Goal: Transaction & Acquisition: Download file/media

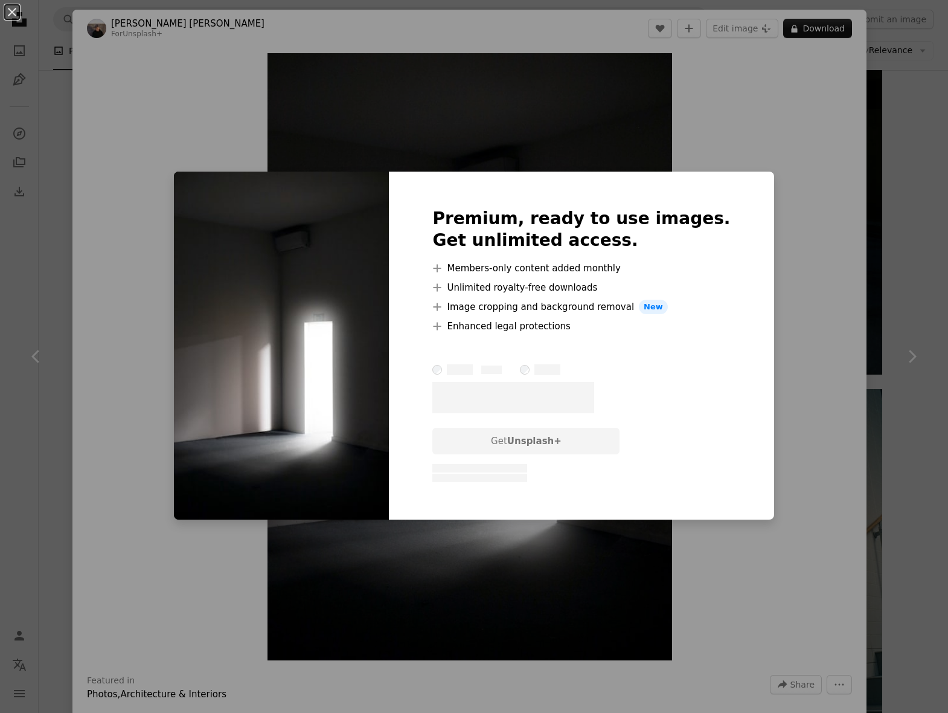
scroll to position [9761, 0]
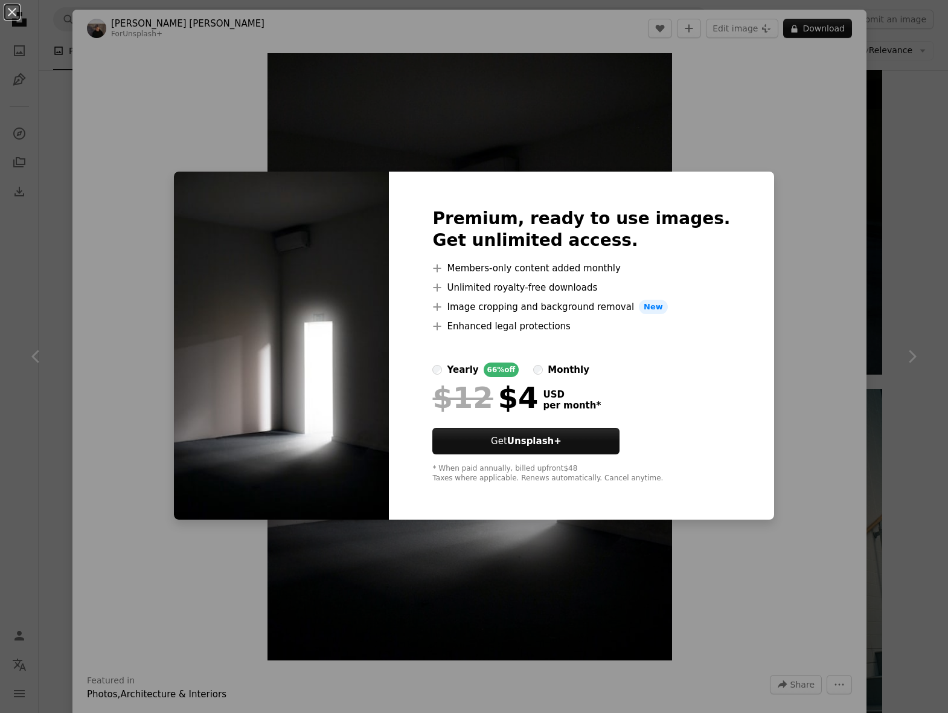
click at [770, 204] on div "An X shape Premium, ready to use images. Get unlimited access. A plus sign Memb…" at bounding box center [474, 356] width 948 height 713
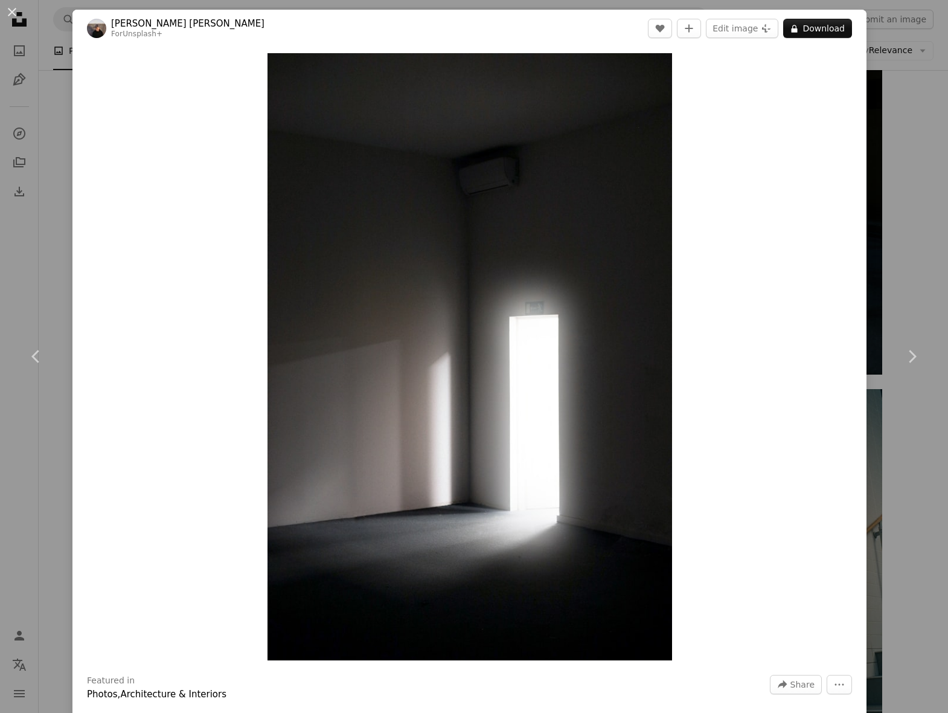
click at [891, 168] on div "An X shape Chevron left Chevron right [PERSON_NAME] [PERSON_NAME] For Unsplash+…" at bounding box center [474, 356] width 948 height 713
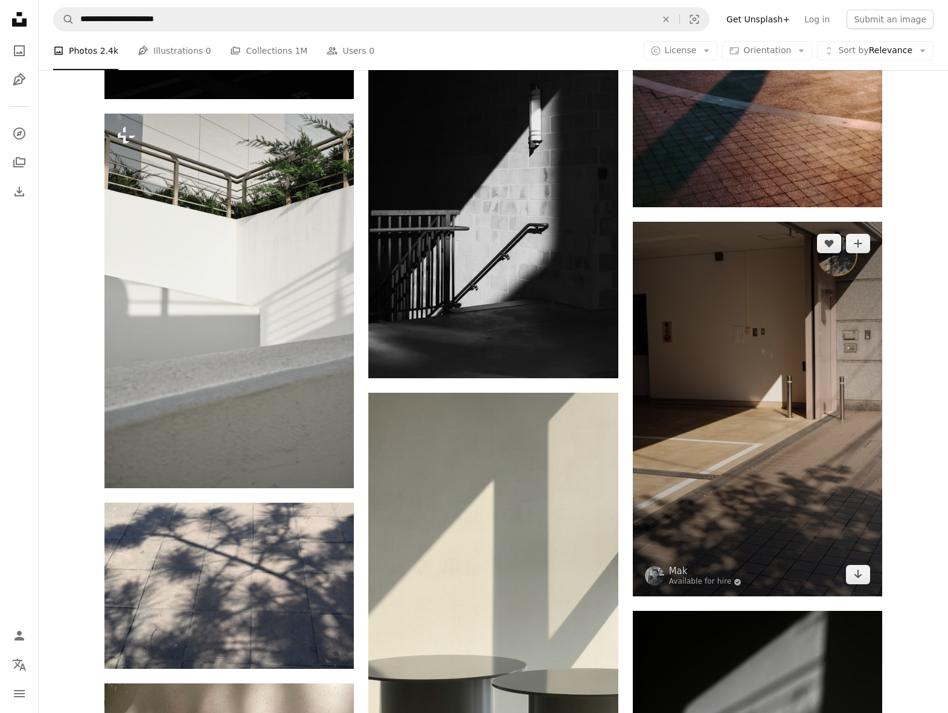
scroll to position [13339, 0]
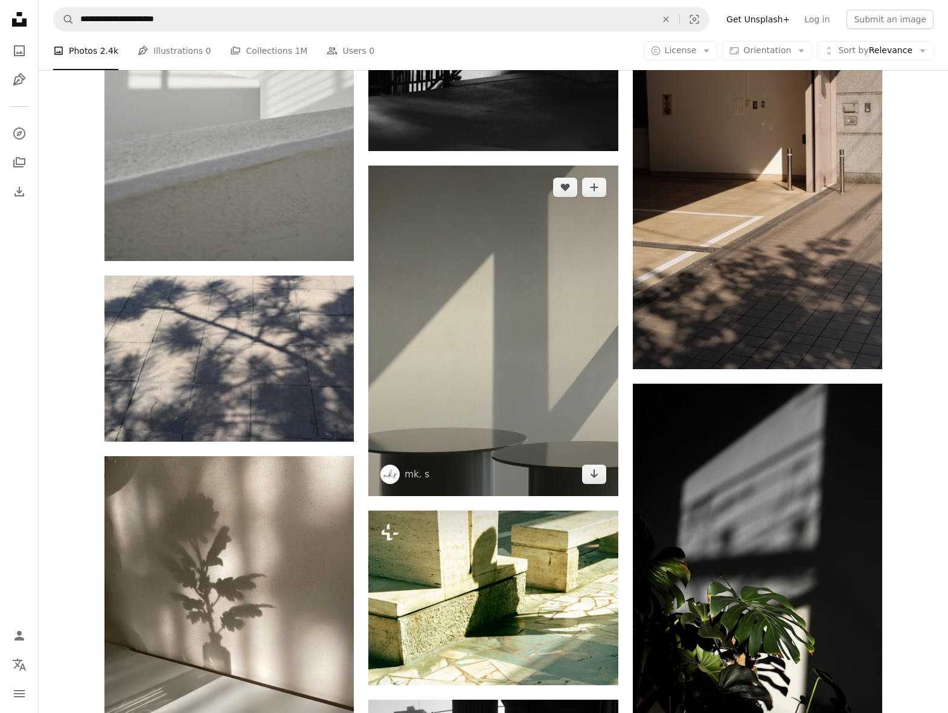
click at [518, 320] on img at bounding box center [492, 330] width 249 height 330
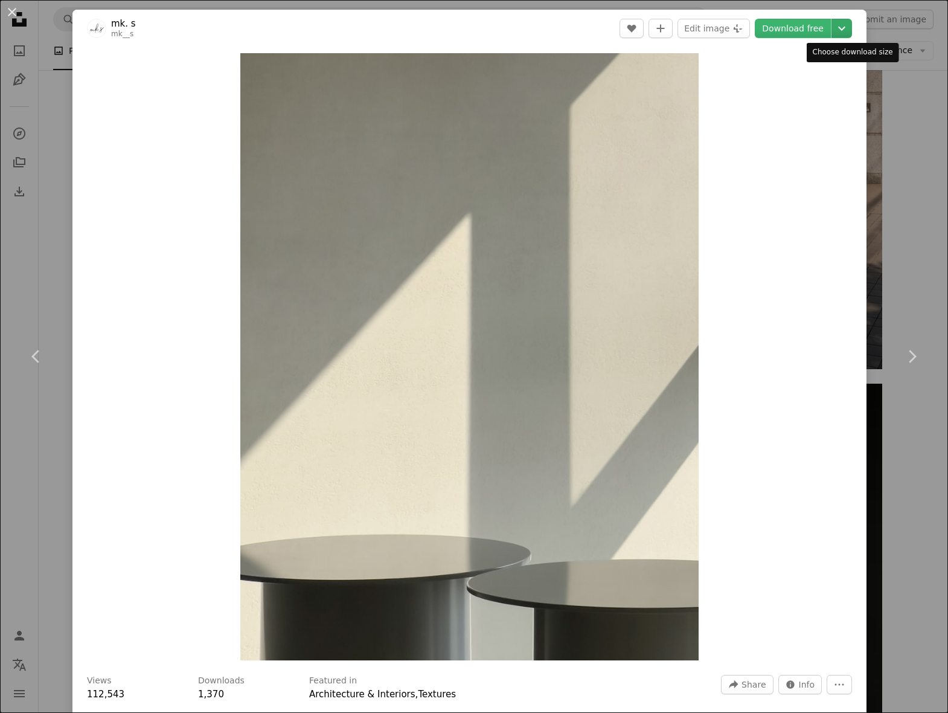
click at [852, 23] on icon "Chevron down" at bounding box center [841, 28] width 19 height 14
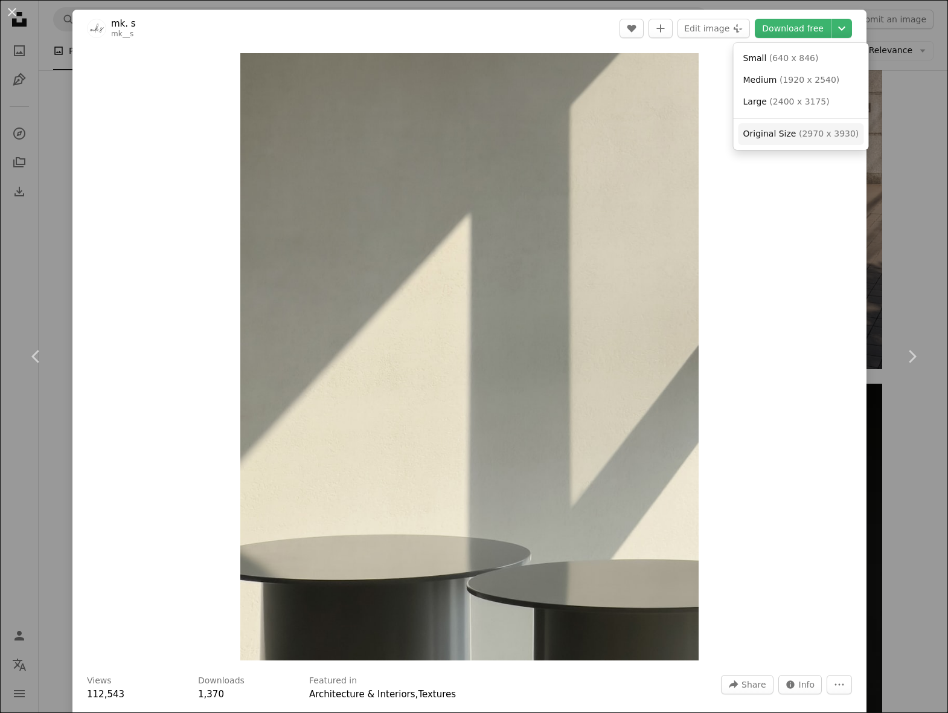
click at [817, 133] on span "( 2970 x 3930 )" at bounding box center [829, 134] width 60 height 10
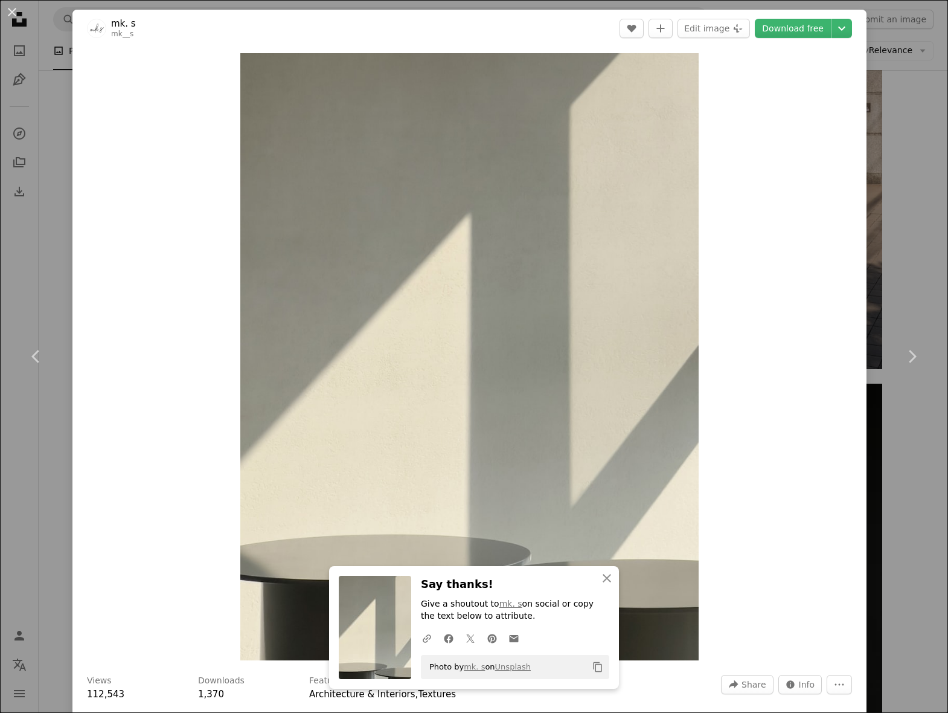
click at [905, 124] on div "An X shape Chevron left Chevron right An X shape Close Say thanks! Give a shout…" at bounding box center [474, 356] width 948 height 713
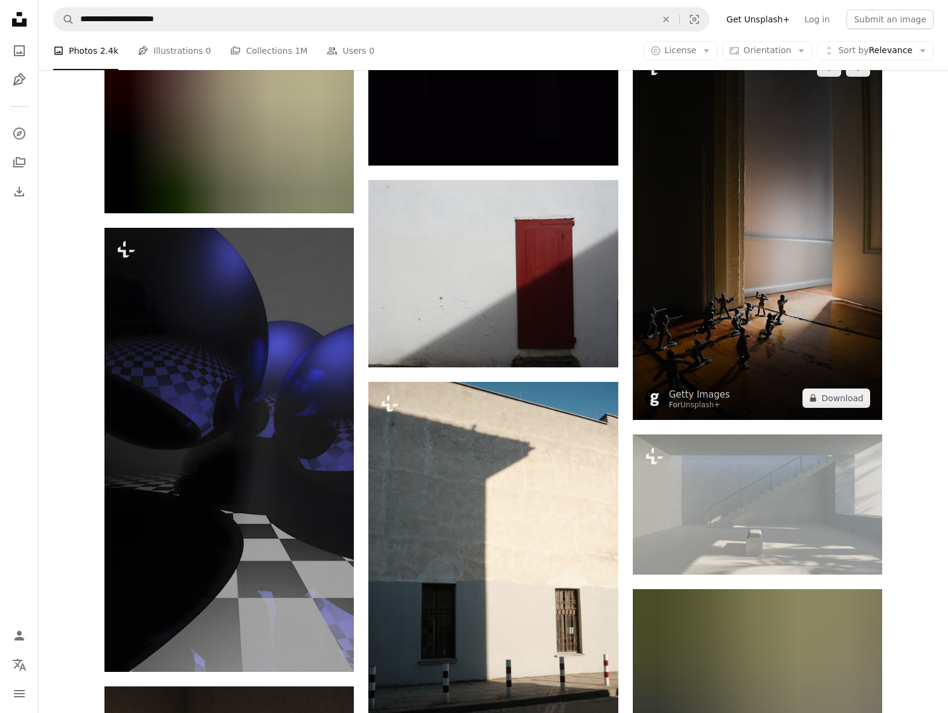
scroll to position [21994, 0]
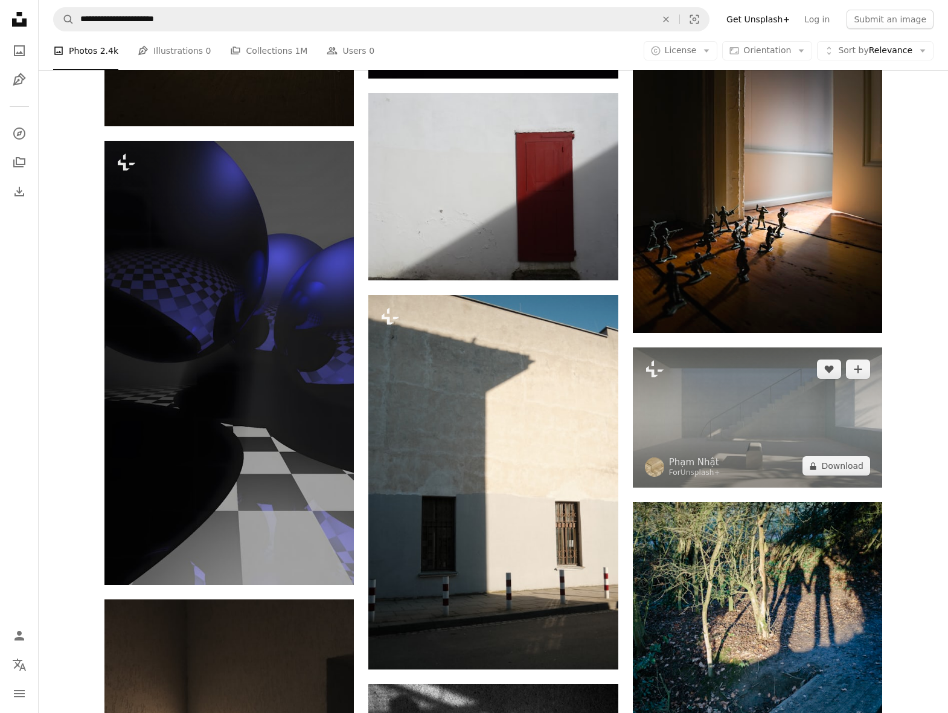
click at [744, 437] on img at bounding box center [757, 417] width 249 height 140
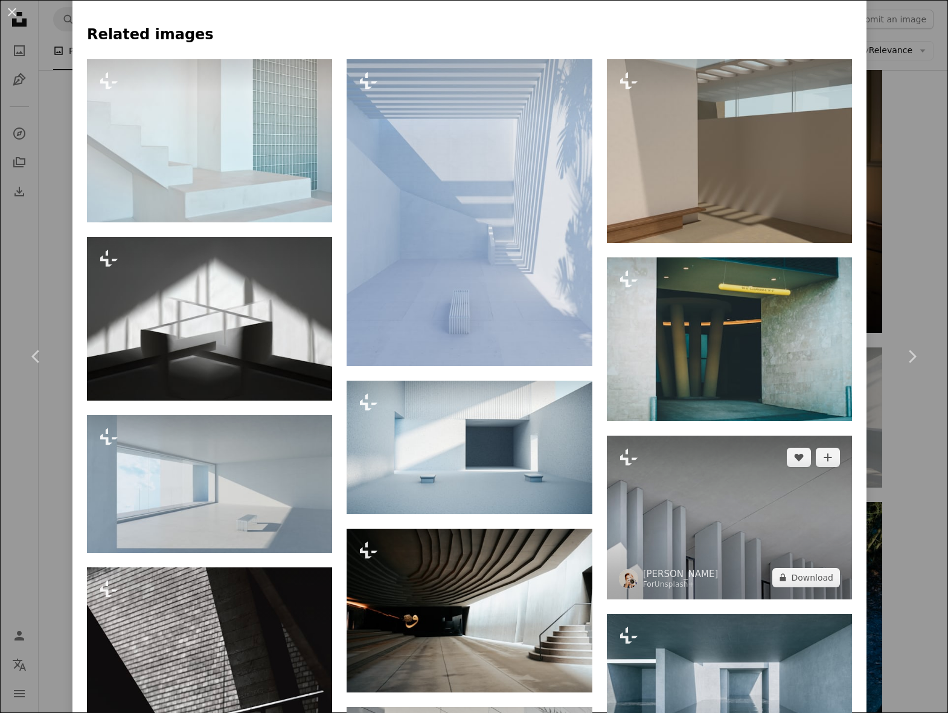
scroll to position [685, 0]
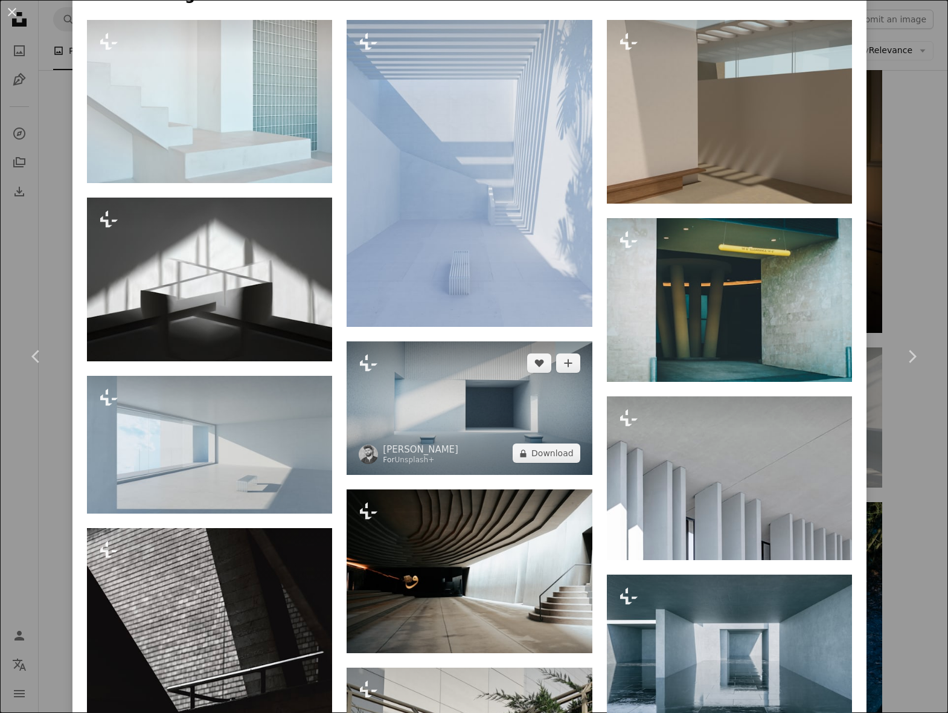
click at [551, 420] on img at bounding box center [469, 408] width 245 height 134
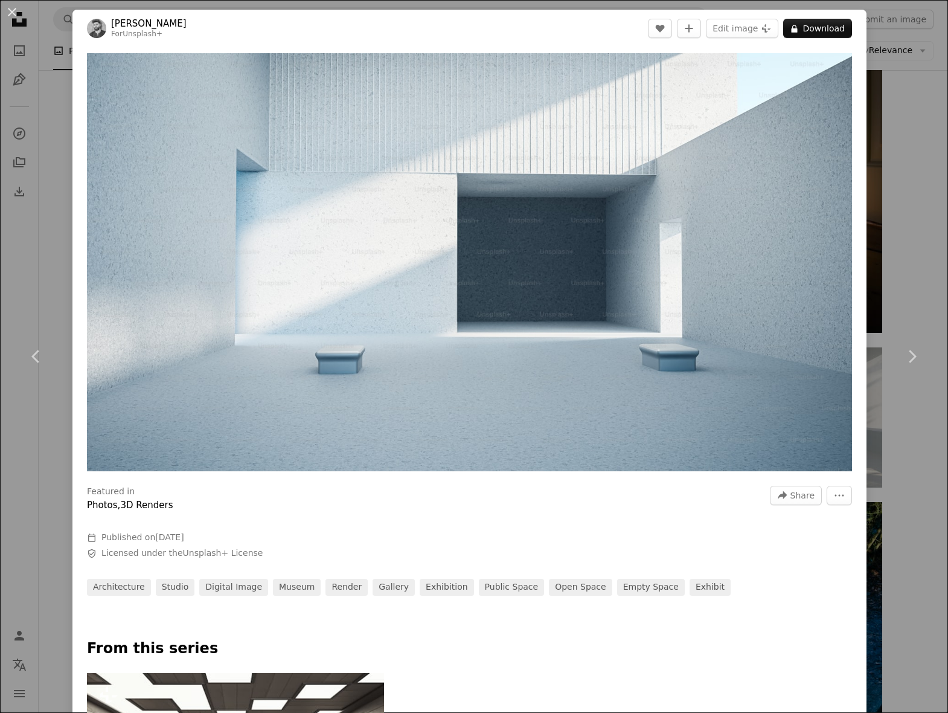
click at [905, 171] on div "An X shape Chevron left Chevron right [PERSON_NAME] For Unsplash+ A heart A plu…" at bounding box center [474, 356] width 948 height 713
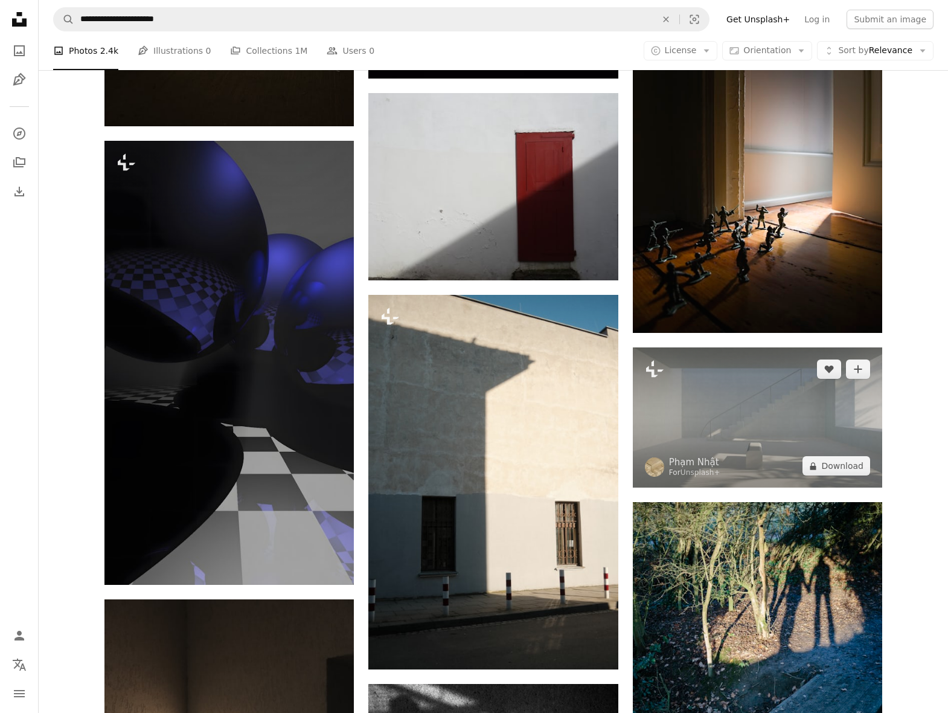
click at [739, 487] on img at bounding box center [757, 417] width 249 height 140
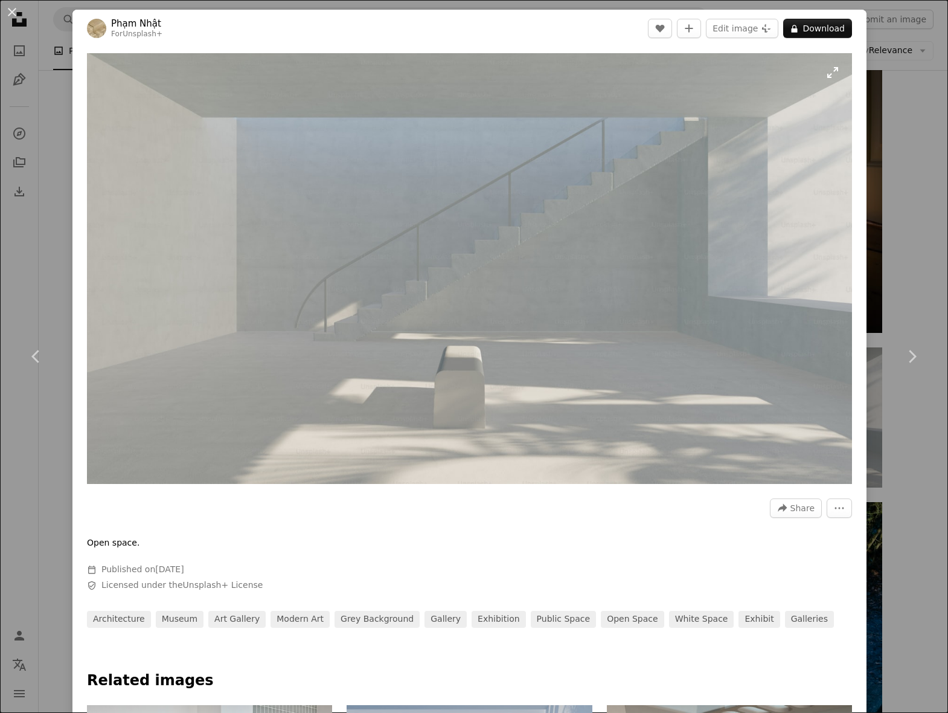
scroll to position [879, 0]
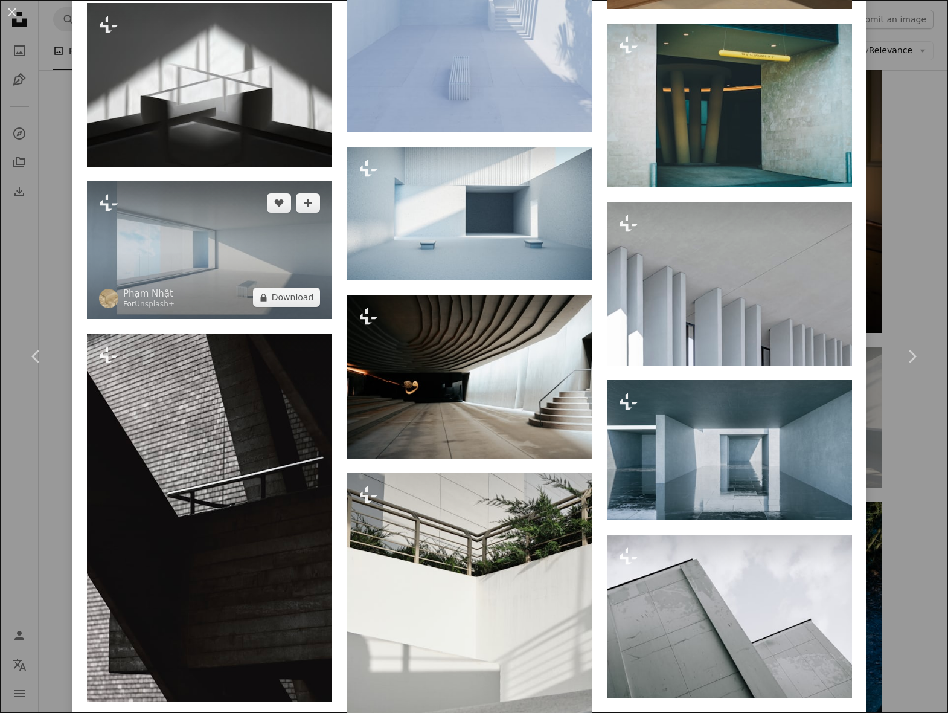
click at [214, 273] on img at bounding box center [209, 250] width 245 height 138
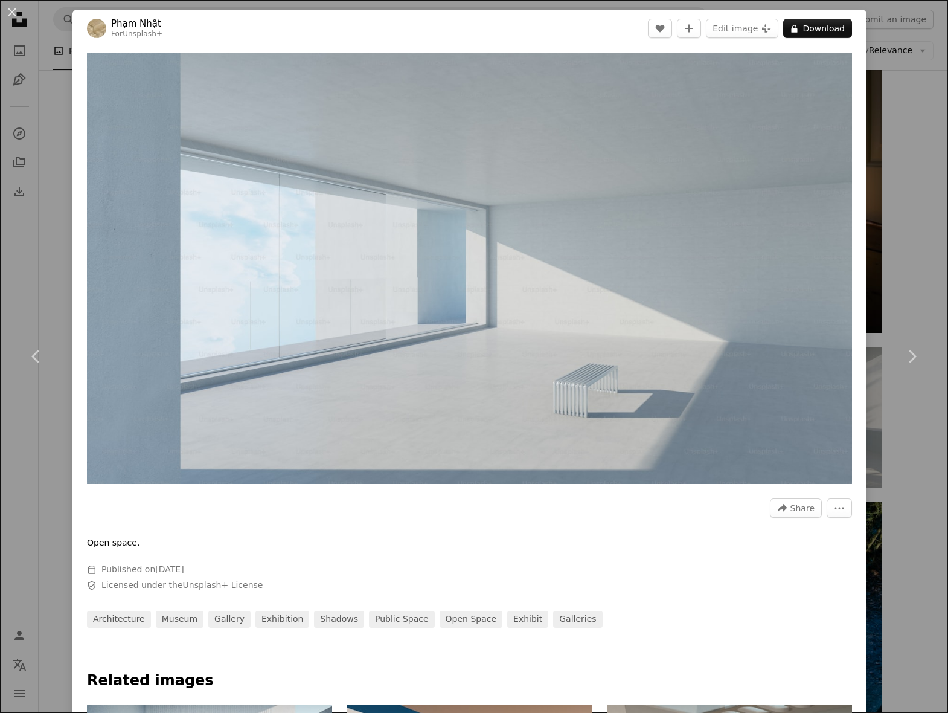
click at [901, 146] on div "An X shape Chevron left Chevron right [PERSON_NAME] For Unsplash+ A heart A plu…" at bounding box center [474, 356] width 948 height 713
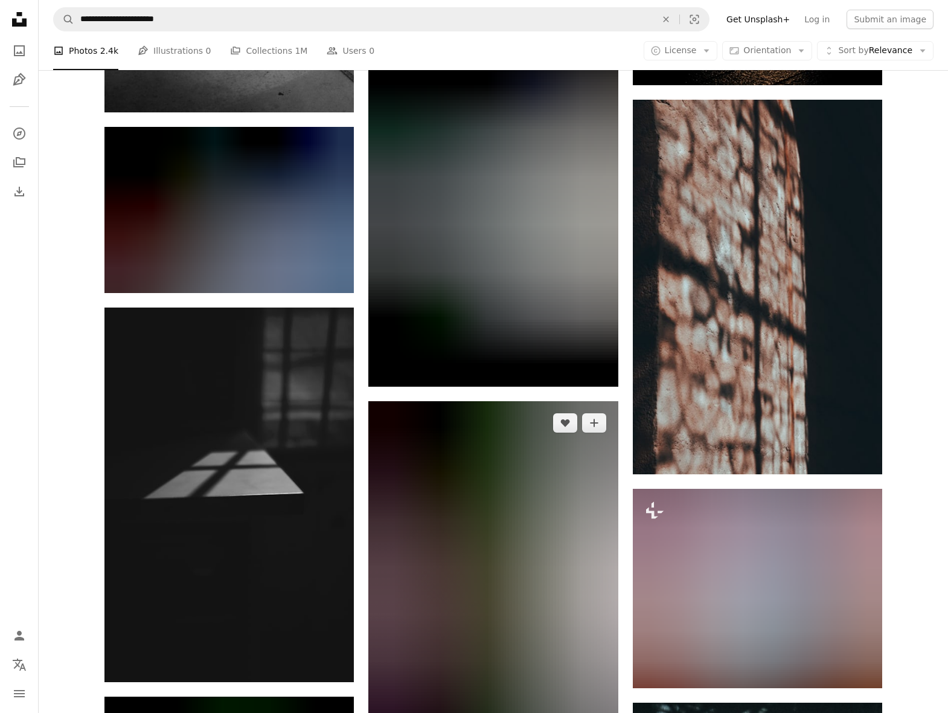
scroll to position [25990, 0]
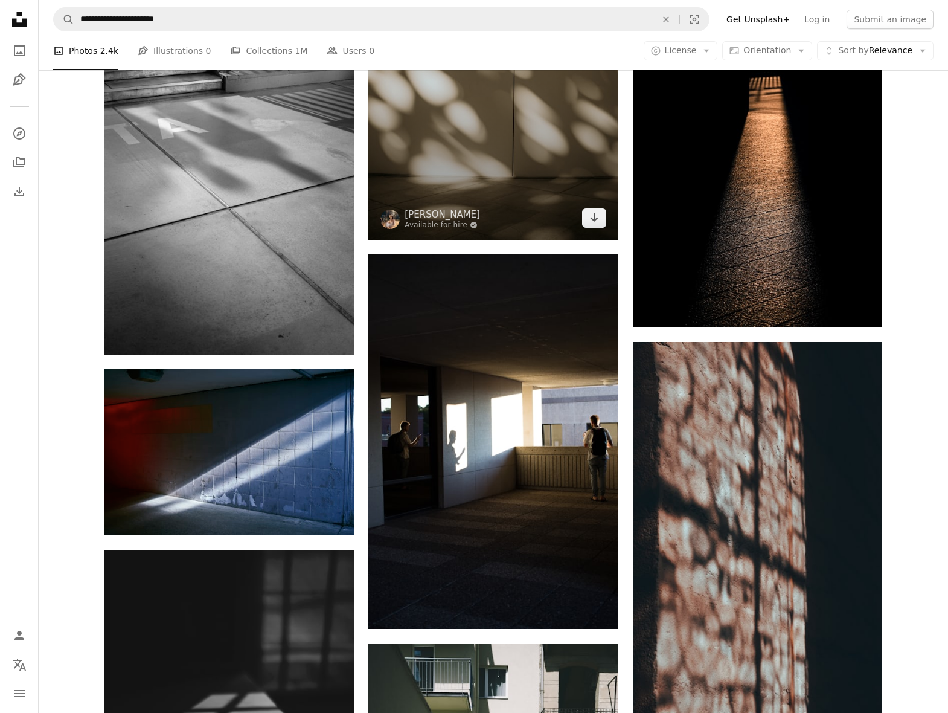
click at [460, 180] on img at bounding box center [492, 52] width 249 height 374
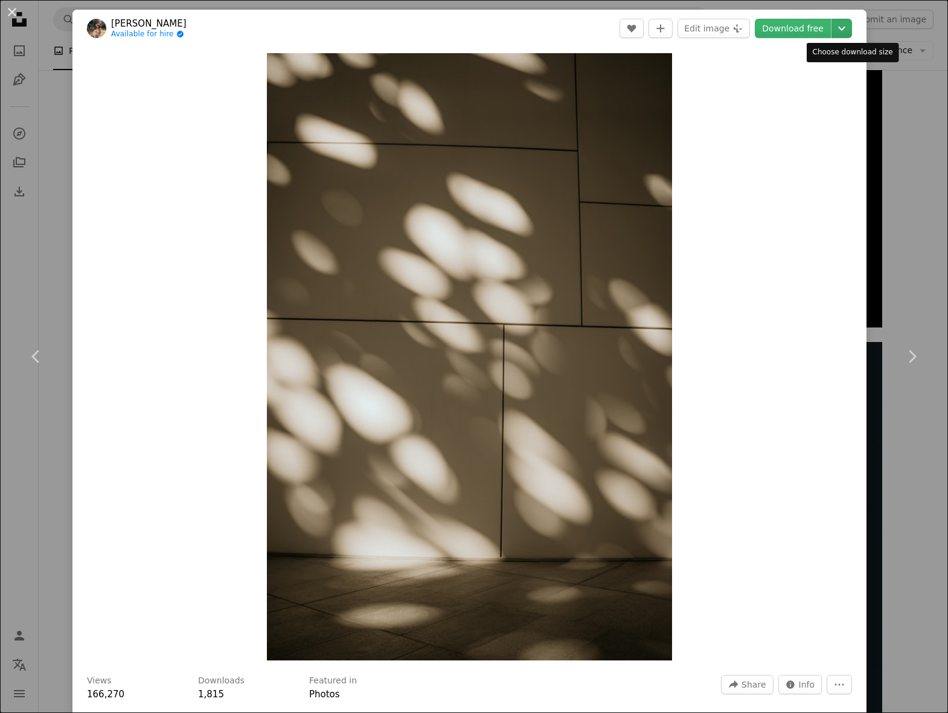
click at [841, 32] on dialog "An X shape Chevron left Chevron right [PERSON_NAME] Available for hire A checkm…" at bounding box center [474, 356] width 948 height 713
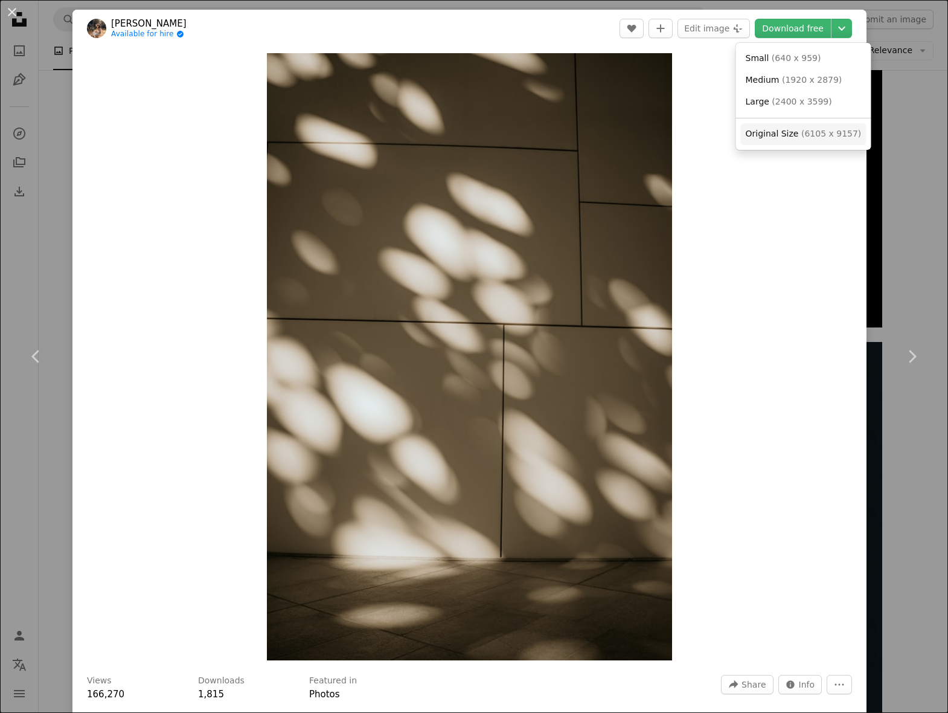
click at [813, 129] on span "( 6105 x 9157 )" at bounding box center [831, 134] width 60 height 10
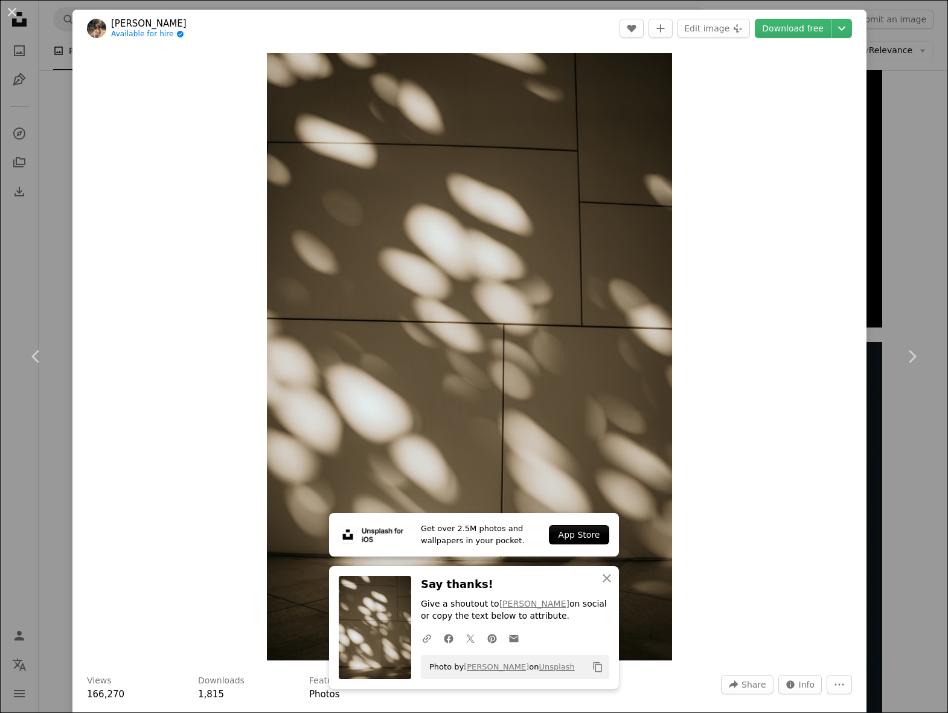
click at [902, 174] on div "An X shape Chevron left Chevron right Get over 2.5M photos and wallpapers in yo…" at bounding box center [474, 356] width 948 height 713
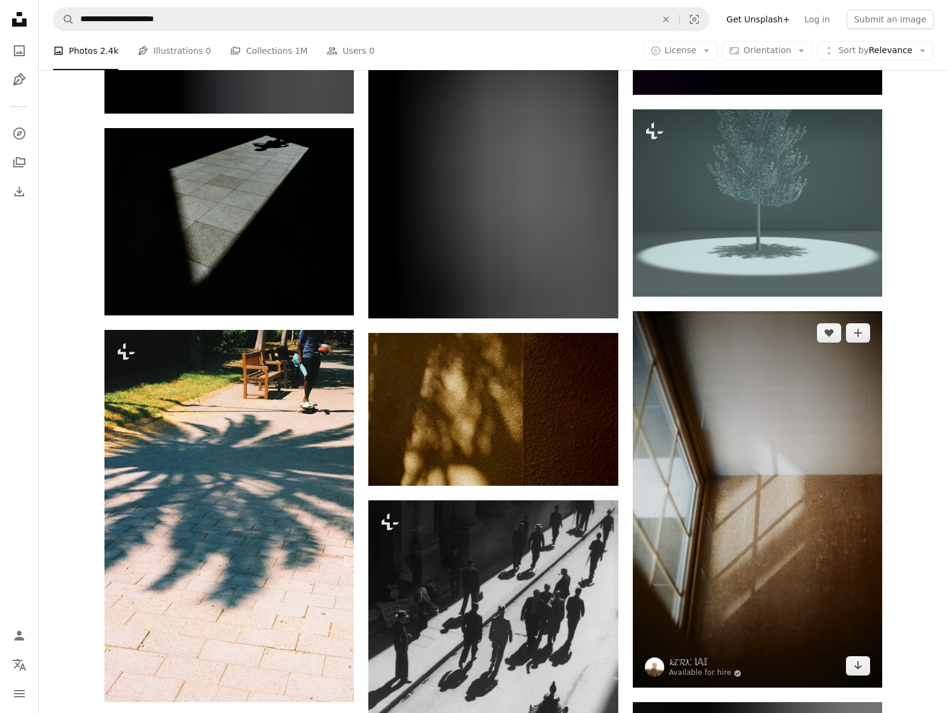
scroll to position [27580, 0]
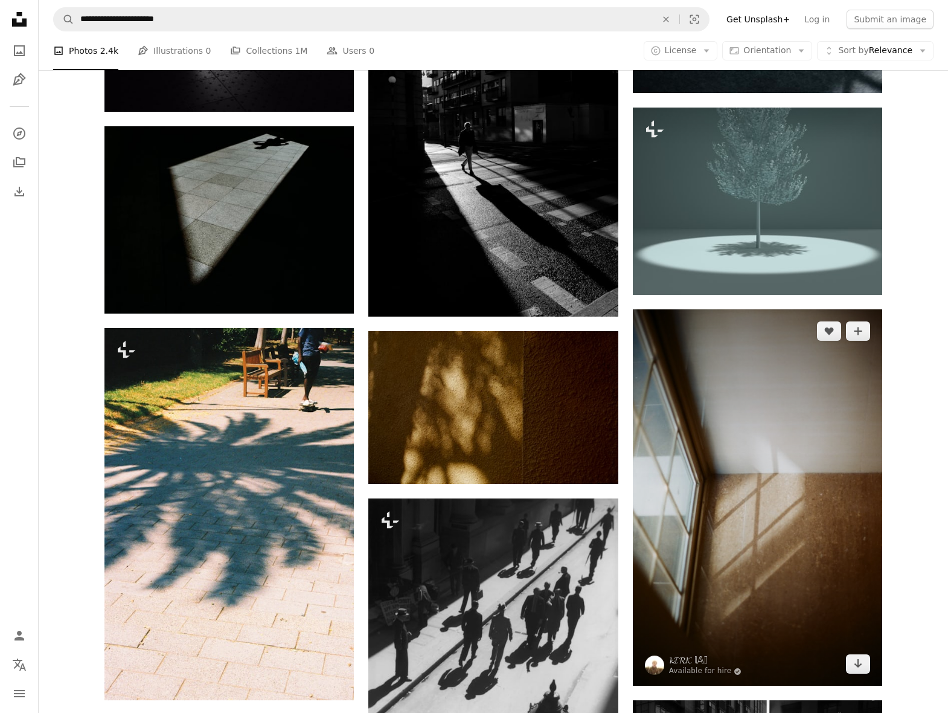
click at [787, 594] on img at bounding box center [757, 497] width 249 height 376
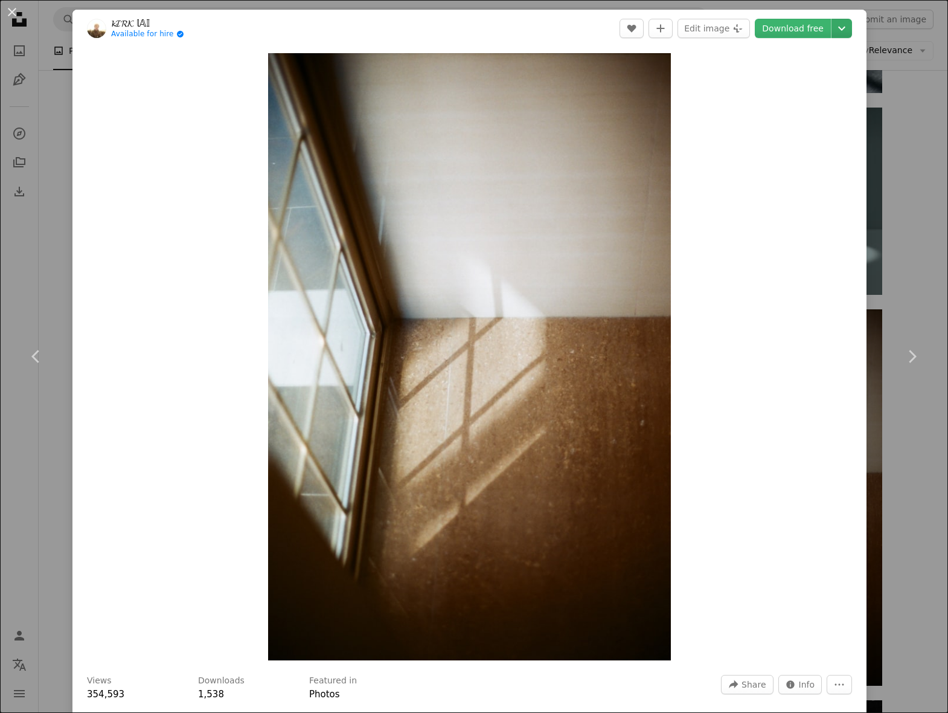
click at [849, 25] on icon "Chevron down" at bounding box center [841, 28] width 19 height 14
click at [812, 114] on span "( 2048 x 3088 )" at bounding box center [828, 112] width 60 height 10
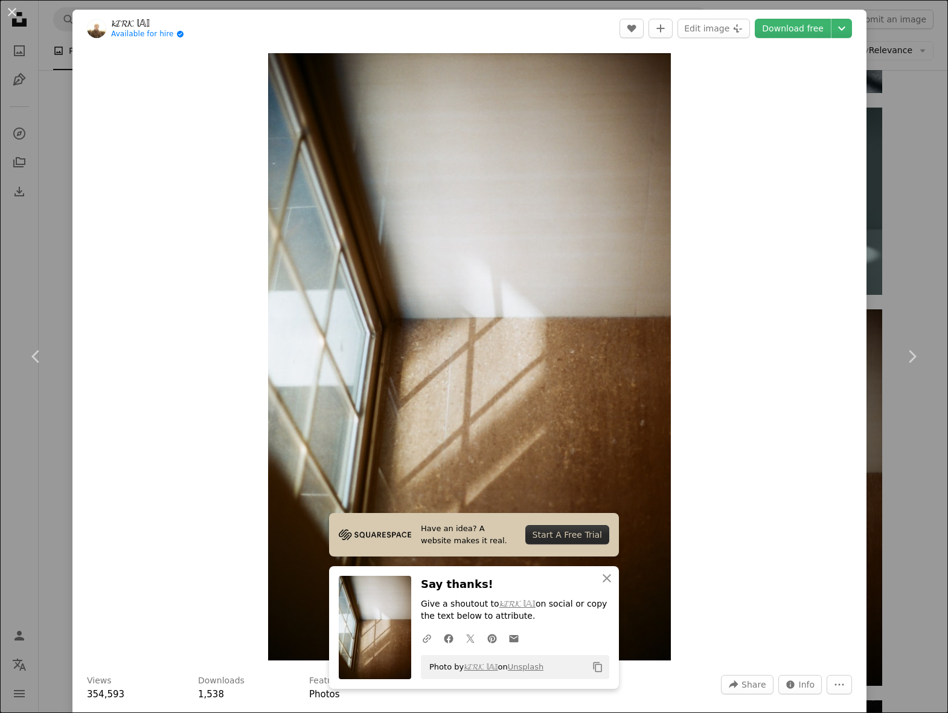
click at [901, 162] on div "An X shape Chevron left Chevron right Have an idea? A website makes it real. St…" at bounding box center [474, 356] width 948 height 713
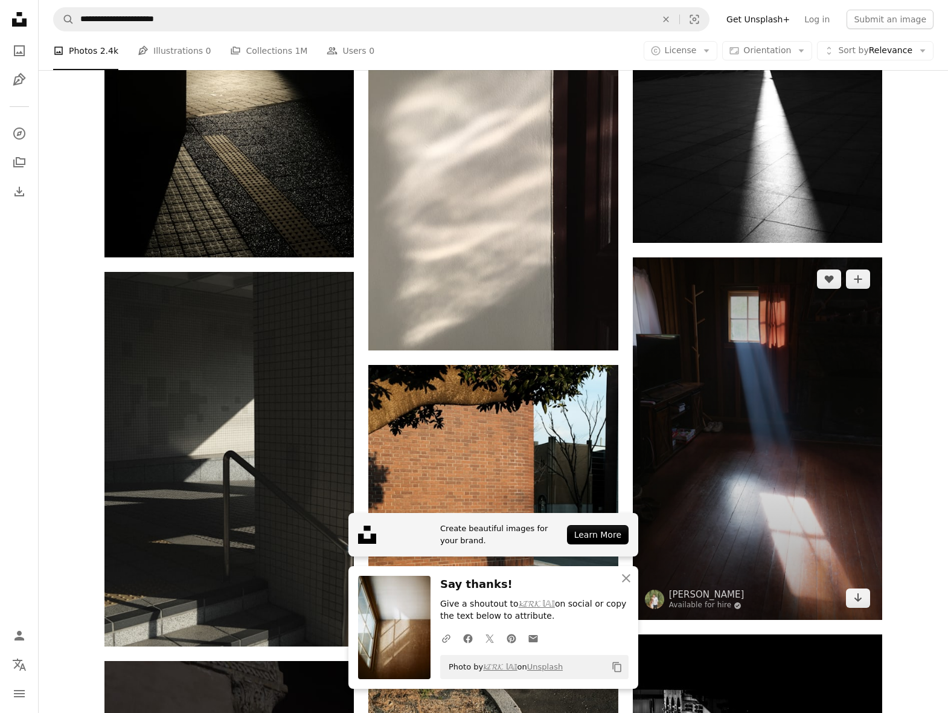
scroll to position [28428, 0]
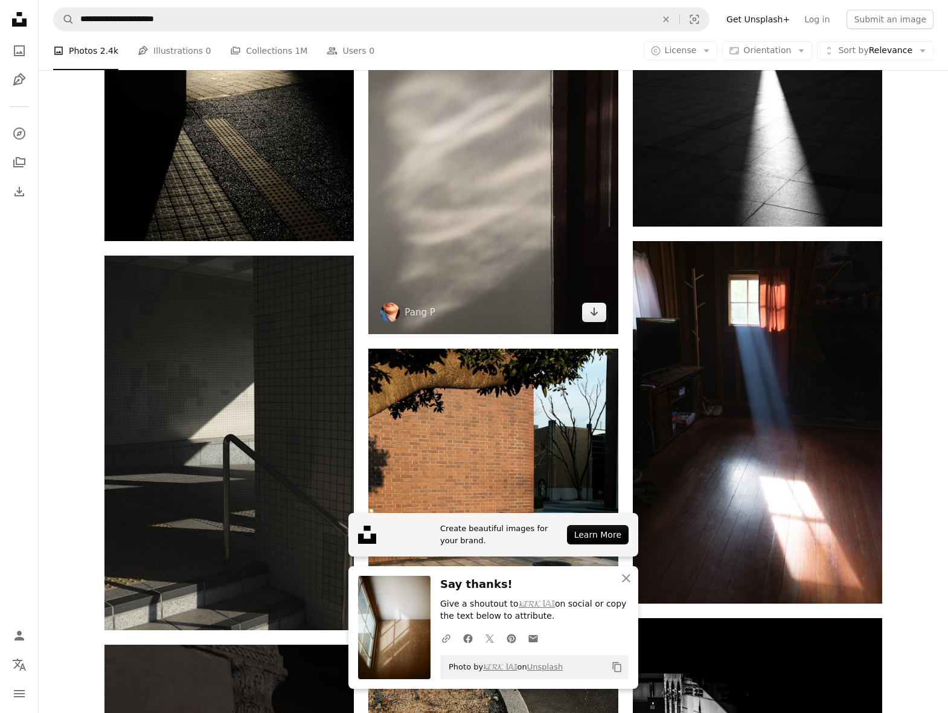
click at [517, 223] on img at bounding box center [492, 167] width 249 height 333
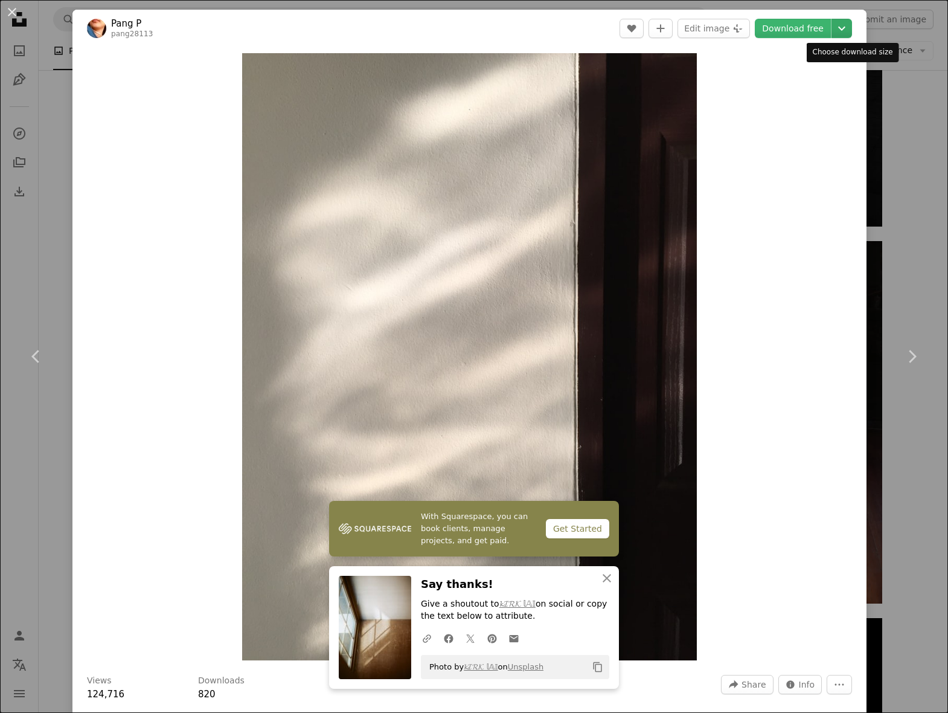
click at [848, 33] on icon "Chevron down" at bounding box center [841, 28] width 19 height 14
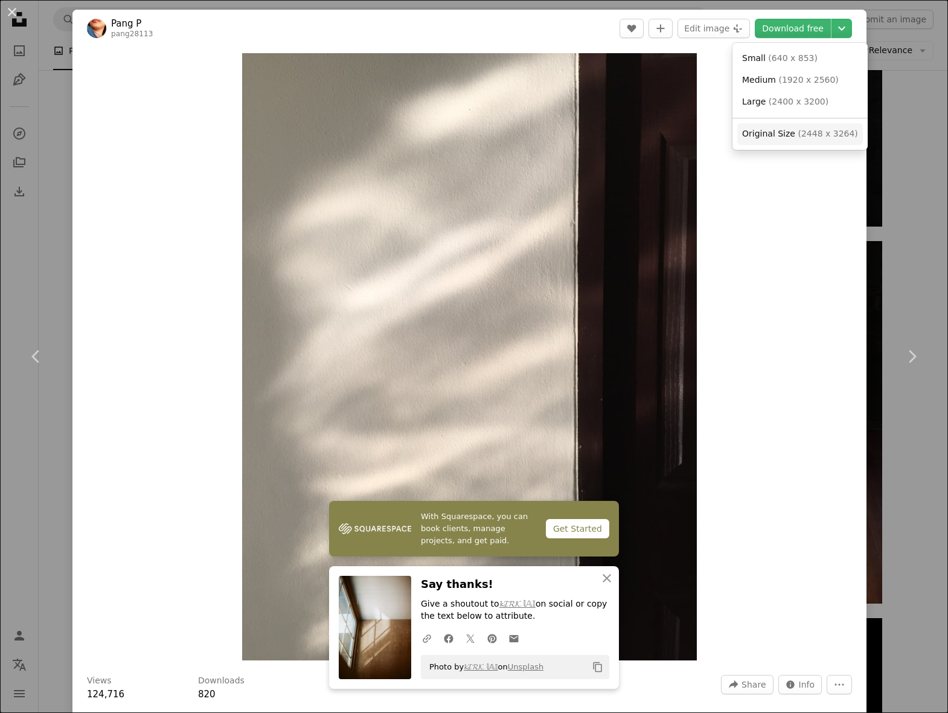
click at [815, 132] on span "( 2448 x 3264 )" at bounding box center [828, 134] width 60 height 10
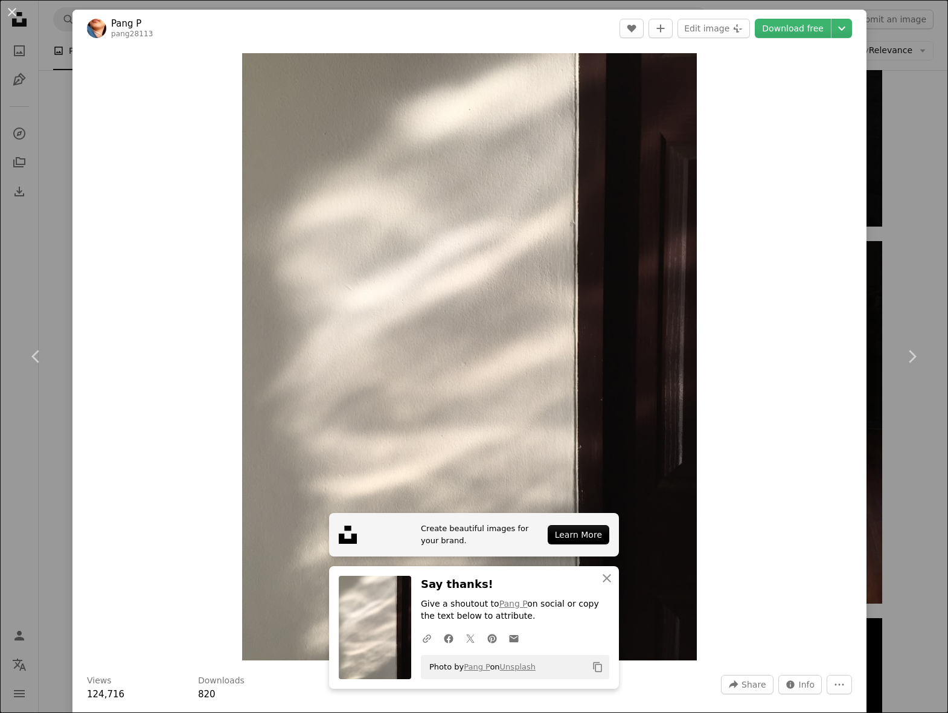
click at [921, 175] on div "An X shape Chevron left Chevron right Create beautiful images for your brand. L…" at bounding box center [474, 356] width 948 height 713
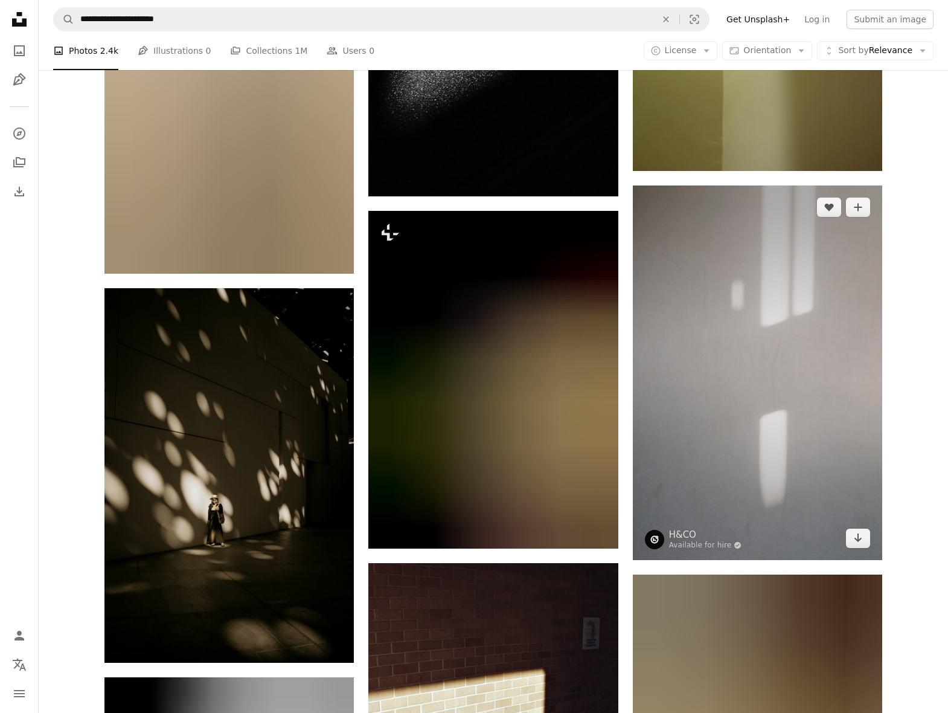
scroll to position [33326, 0]
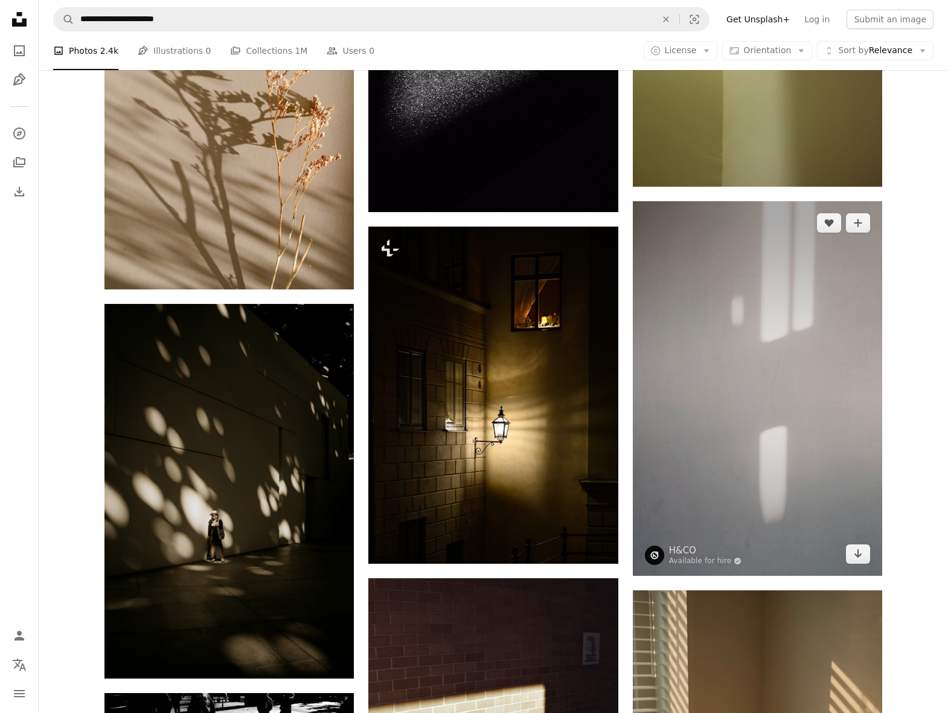
click at [766, 326] on img at bounding box center [757, 388] width 249 height 374
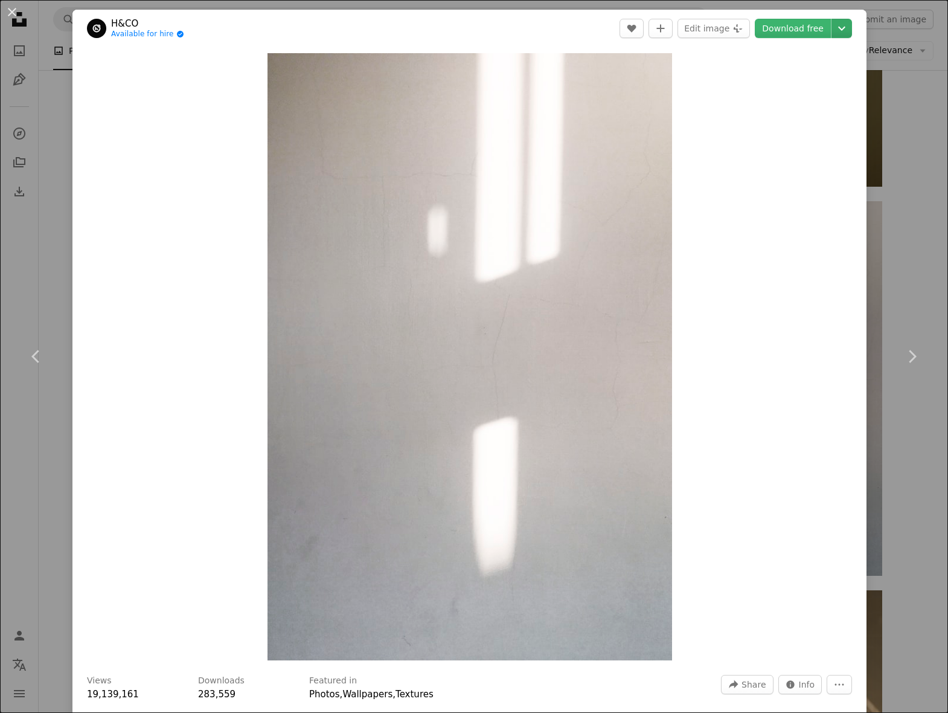
click at [851, 27] on icon "Chevron down" at bounding box center [841, 28] width 19 height 14
click at [824, 129] on span "( 3264 x 4896 )" at bounding box center [828, 134] width 60 height 10
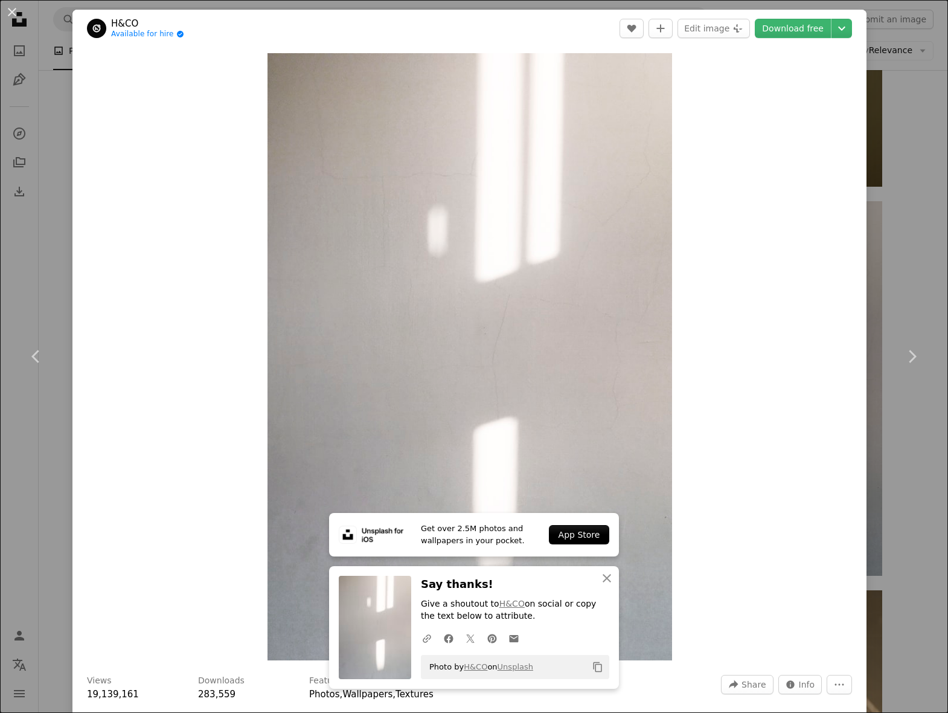
click at [911, 198] on div "An X shape Chevron left Chevron right Get over 2.5M photos and wallpapers in yo…" at bounding box center [474, 356] width 948 height 713
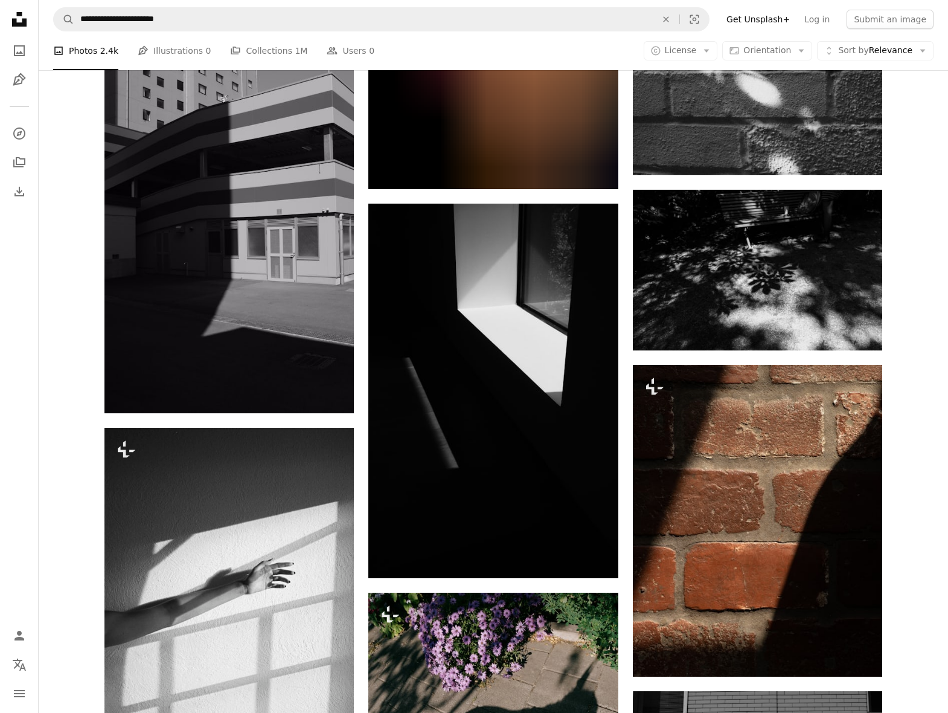
scroll to position [35451, 0]
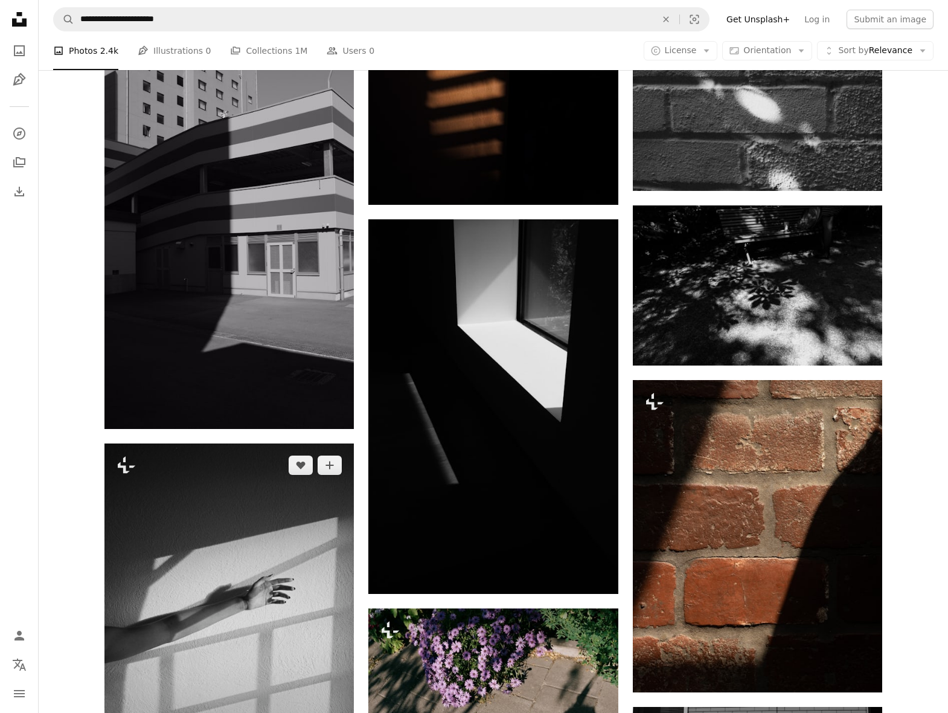
click at [268, 443] on img at bounding box center [228, 629] width 249 height 372
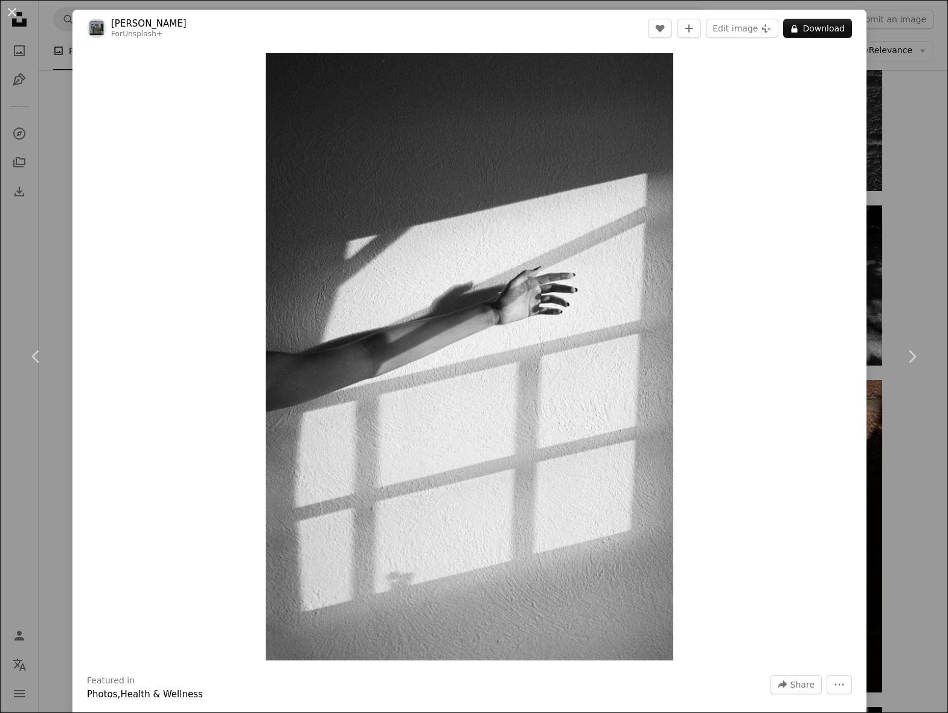
click at [896, 172] on div "An X shape Chevron left Chevron right [PERSON_NAME] For Unsplash+ A heart A plu…" at bounding box center [474, 356] width 948 height 713
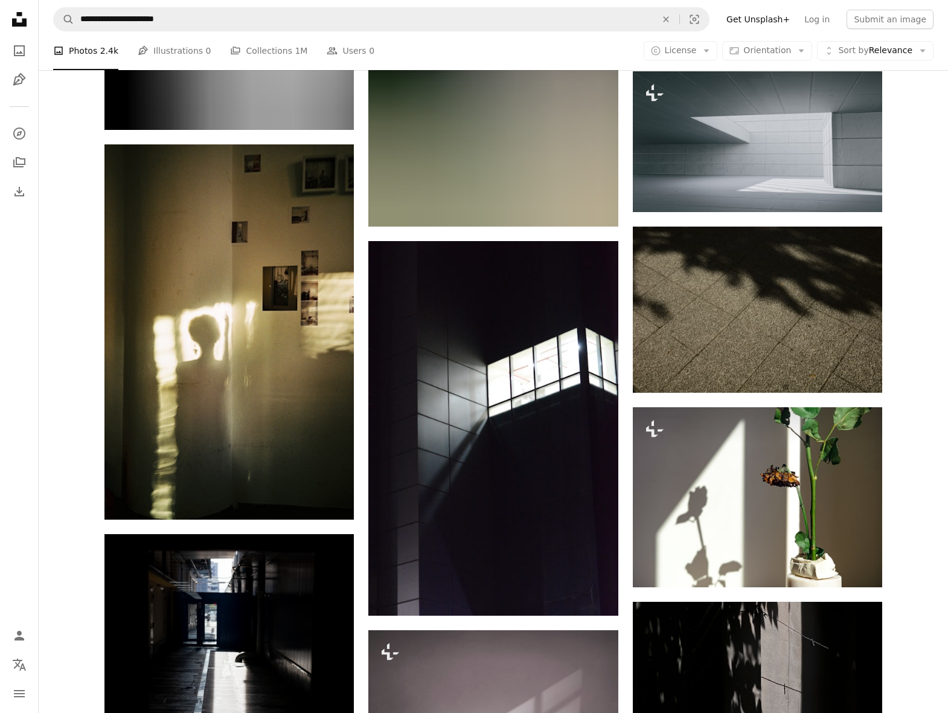
scroll to position [48933, 0]
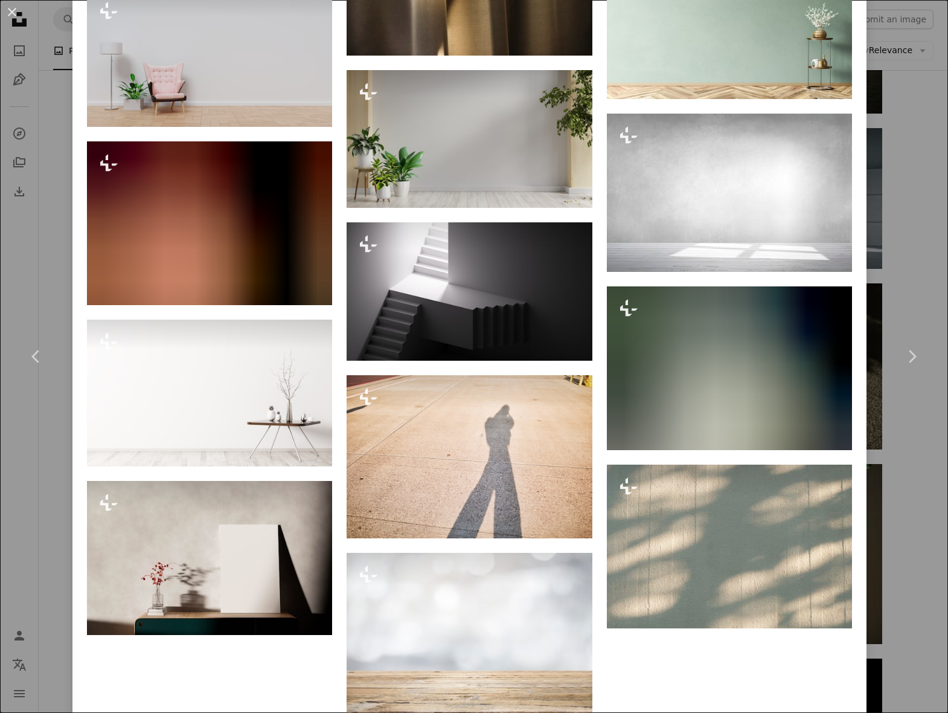
scroll to position [4181, 0]
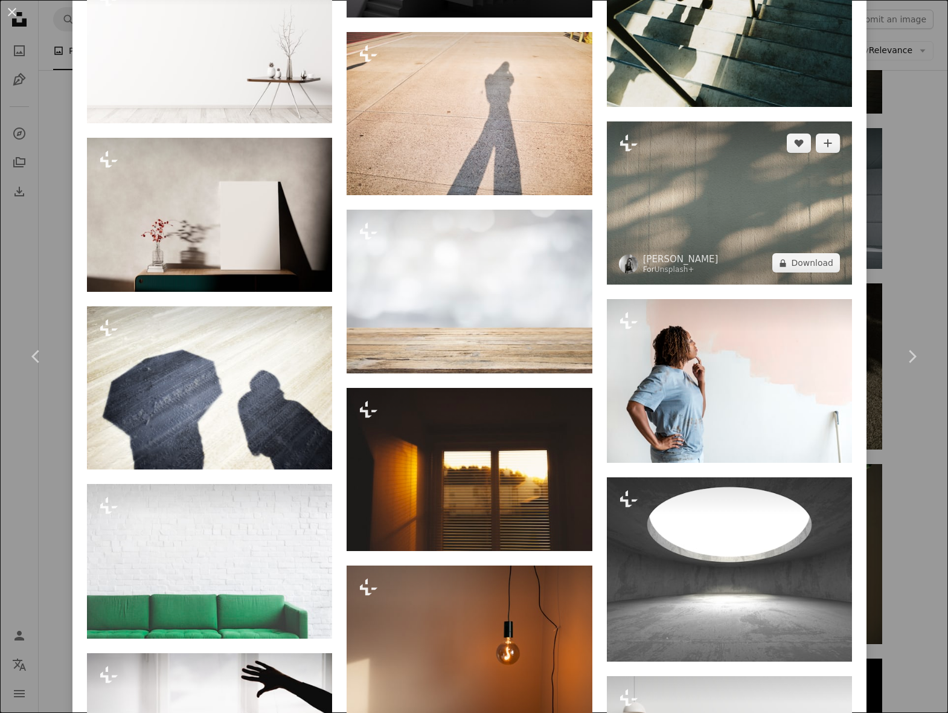
click at [706, 240] on img at bounding box center [729, 203] width 245 height 164
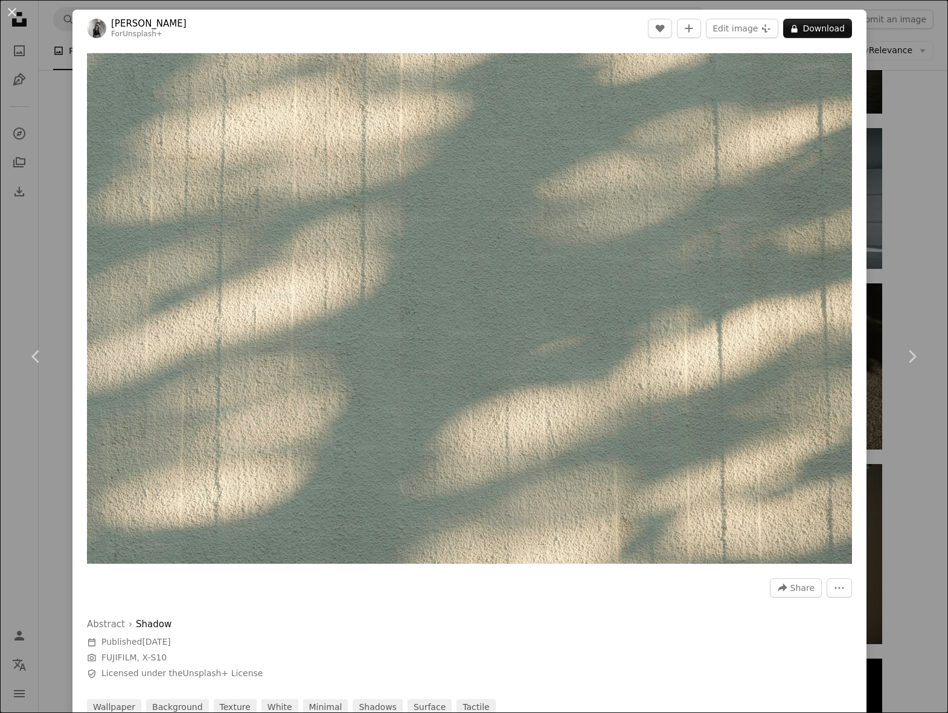
click at [899, 93] on div "An X shape Chevron left Chevron right [PERSON_NAME] For Unsplash+ A heart A plu…" at bounding box center [474, 356] width 948 height 713
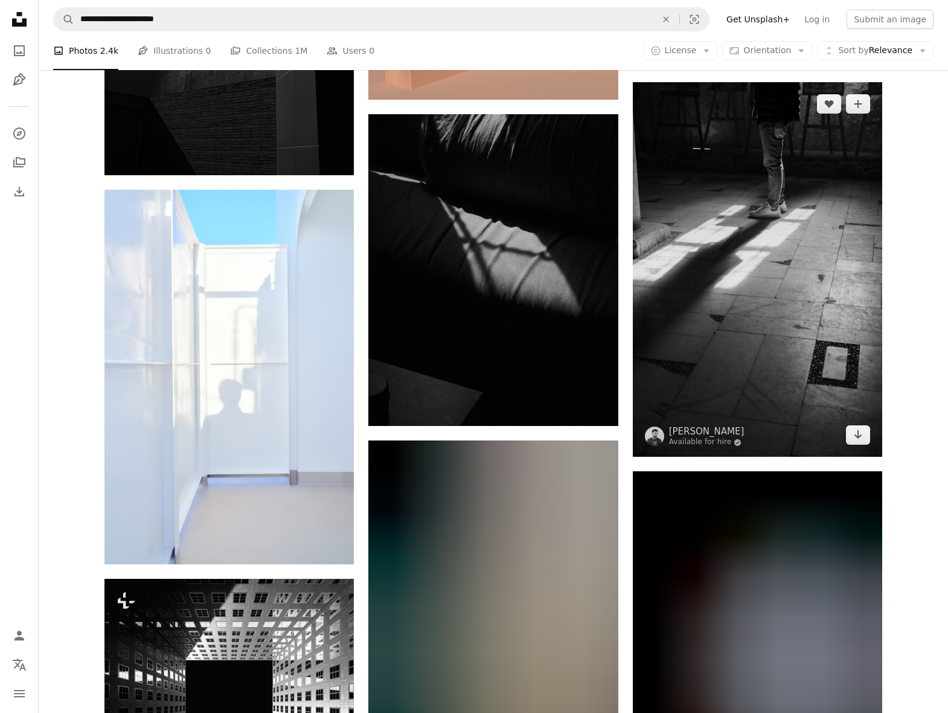
scroll to position [52353, 0]
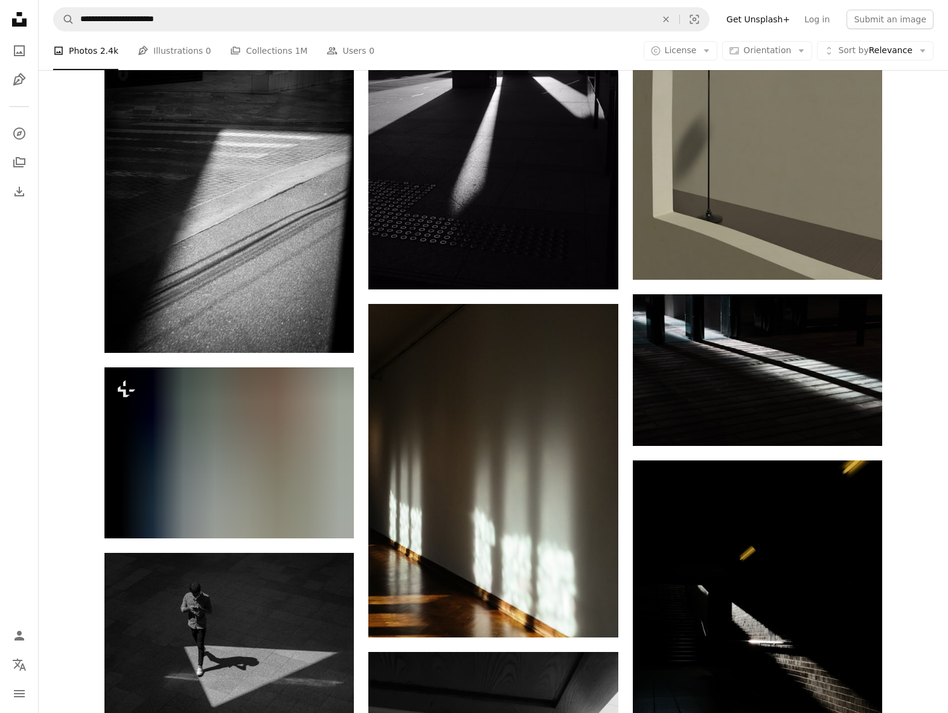
scroll to position [14546, 0]
